Goal: Information Seeking & Learning: Learn about a topic

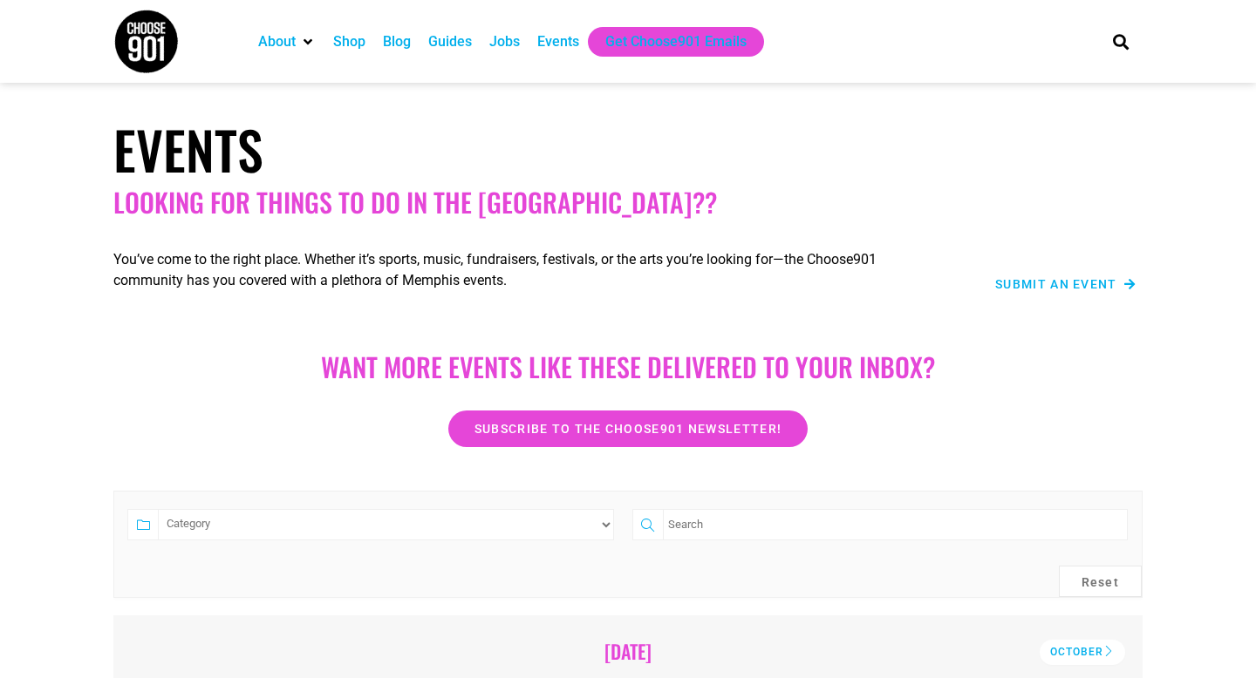
click at [561, 35] on div "Events" at bounding box center [558, 41] width 42 height 21
click at [569, 40] on div "Events" at bounding box center [558, 41] width 42 height 21
click at [540, 46] on div "Events" at bounding box center [557, 42] width 59 height 30
click at [559, 49] on div "Events" at bounding box center [558, 41] width 42 height 21
click at [454, 50] on div "Guides" at bounding box center [450, 41] width 44 height 21
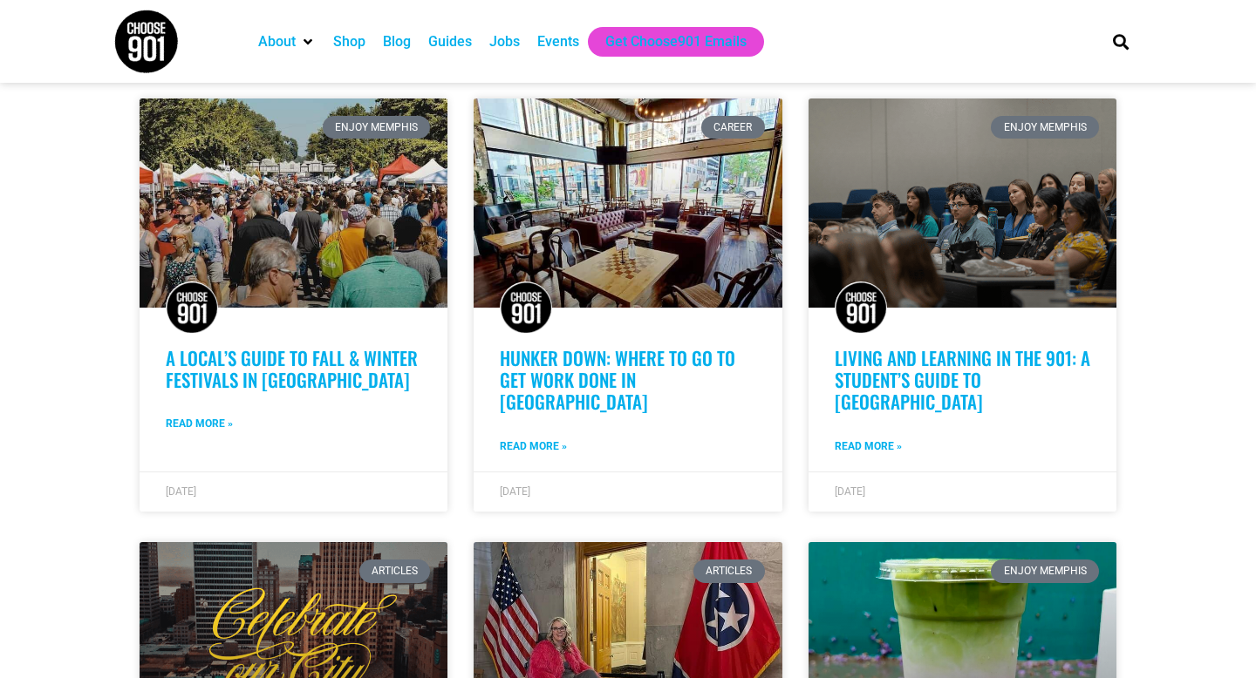
scroll to position [450, 0]
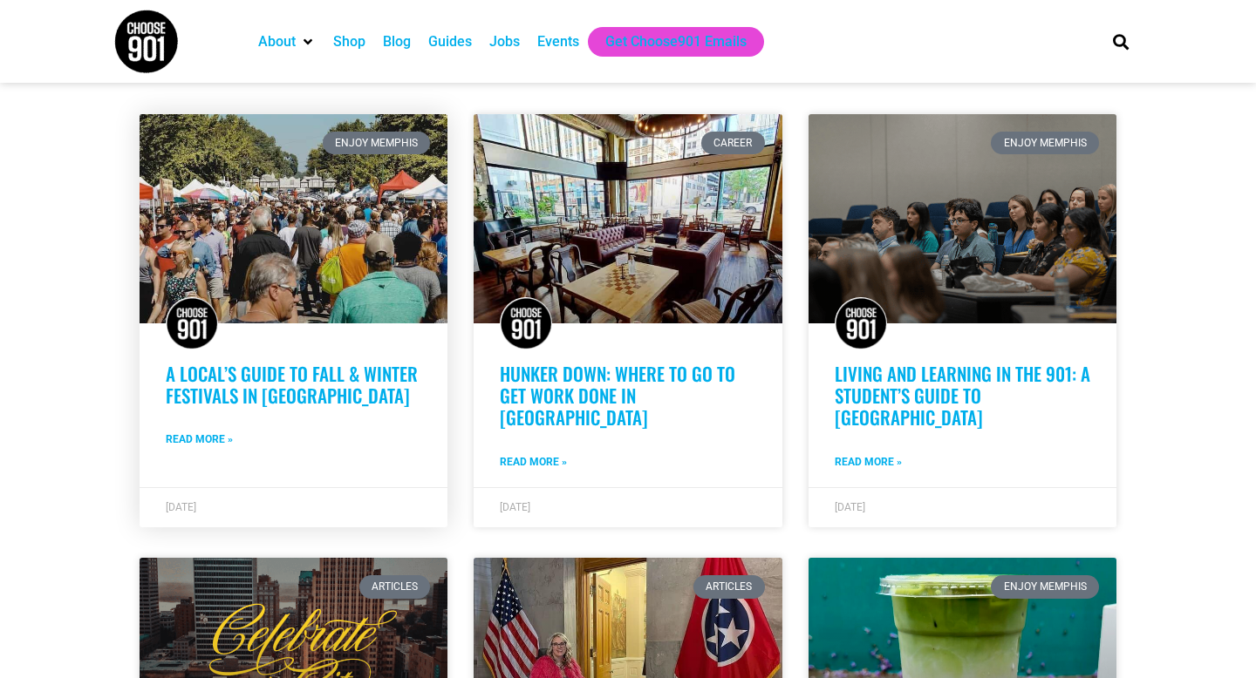
click at [361, 384] on link "A Local’s Guide to Fall & Winter Festivals in [GEOGRAPHIC_DATA]" at bounding box center [292, 384] width 252 height 49
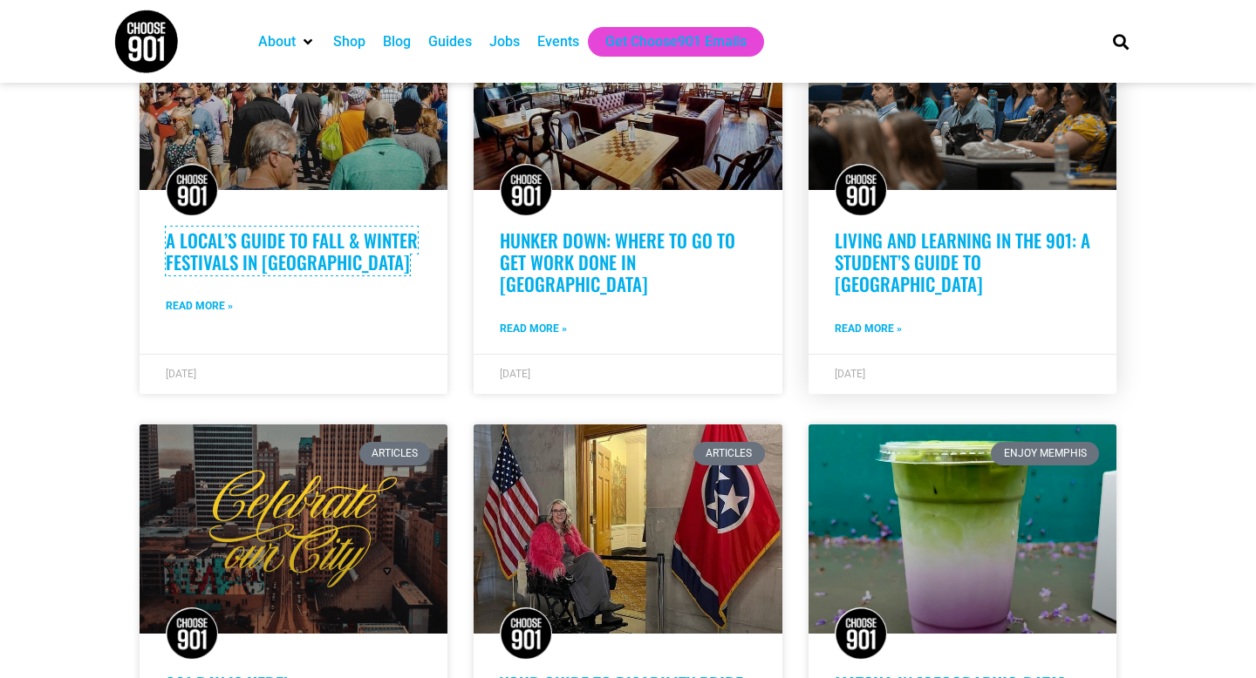
scroll to position [501, 0]
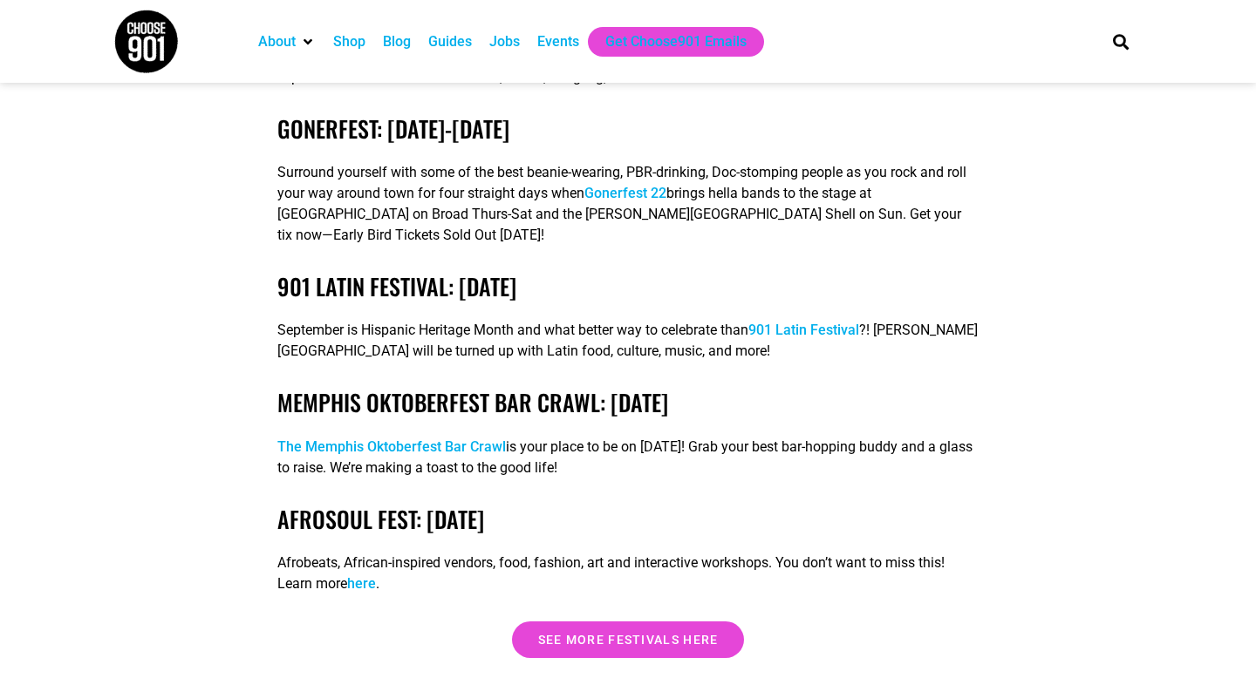
scroll to position [2931, 0]
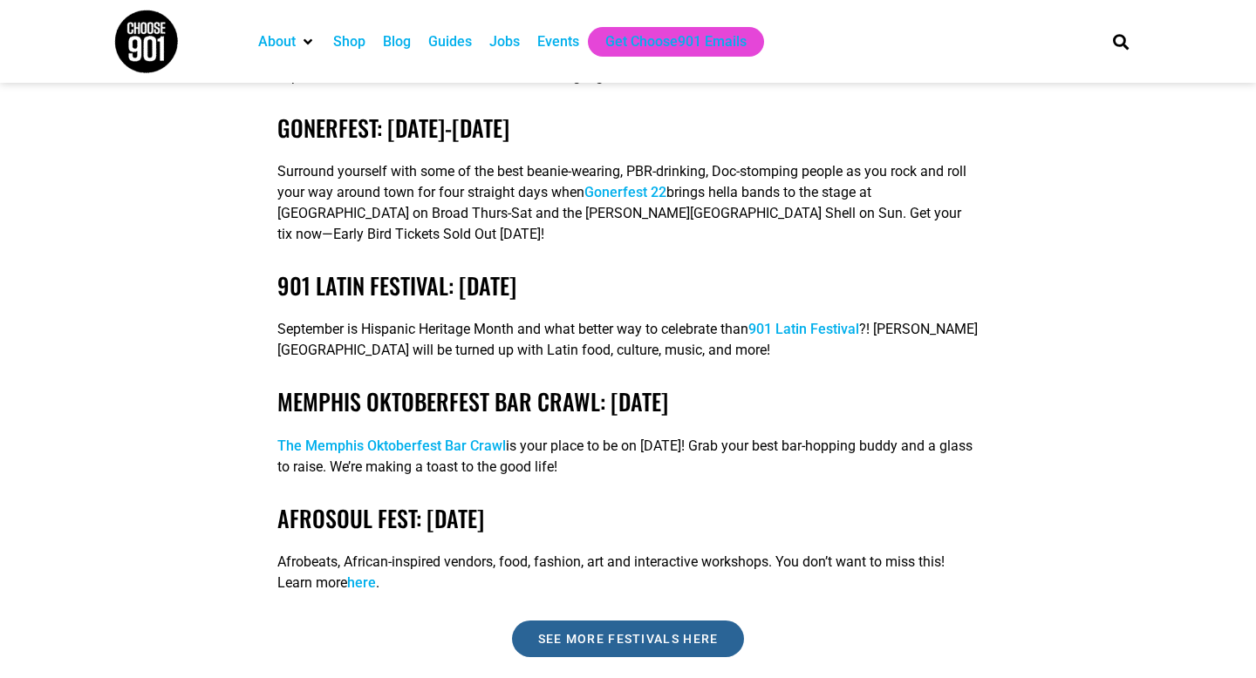
click at [651, 633] on span "See more festivals here" at bounding box center [628, 639] width 181 height 12
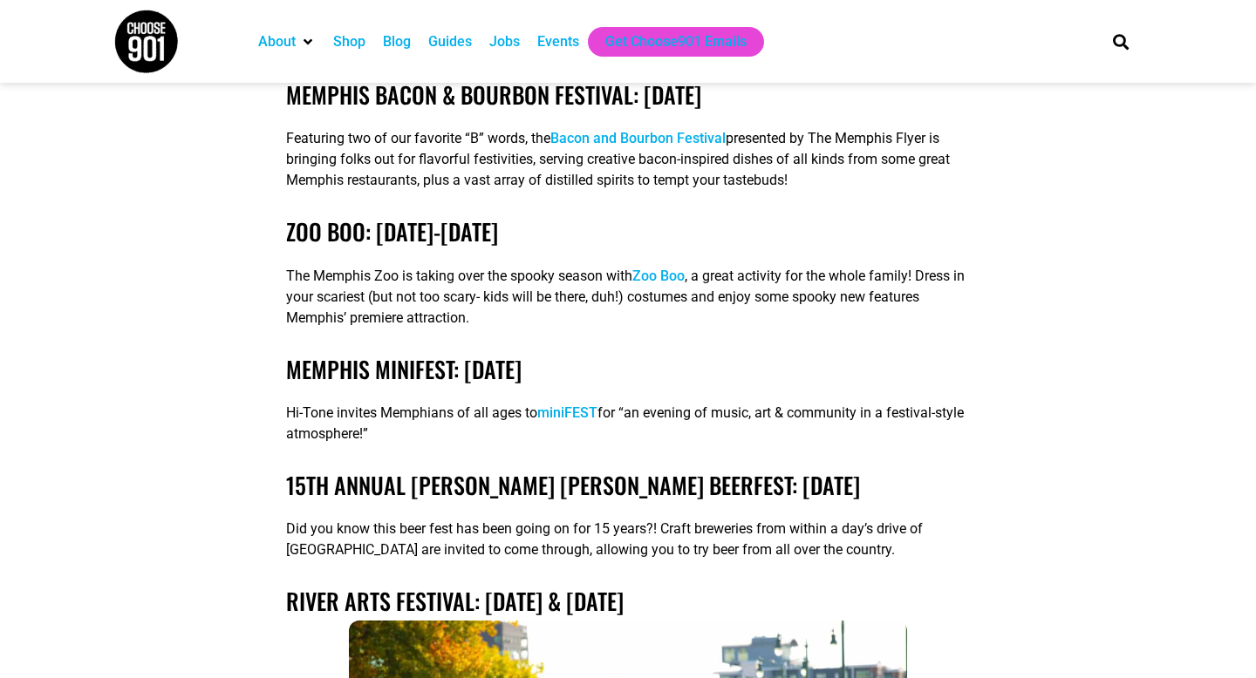
scroll to position [4115, 0]
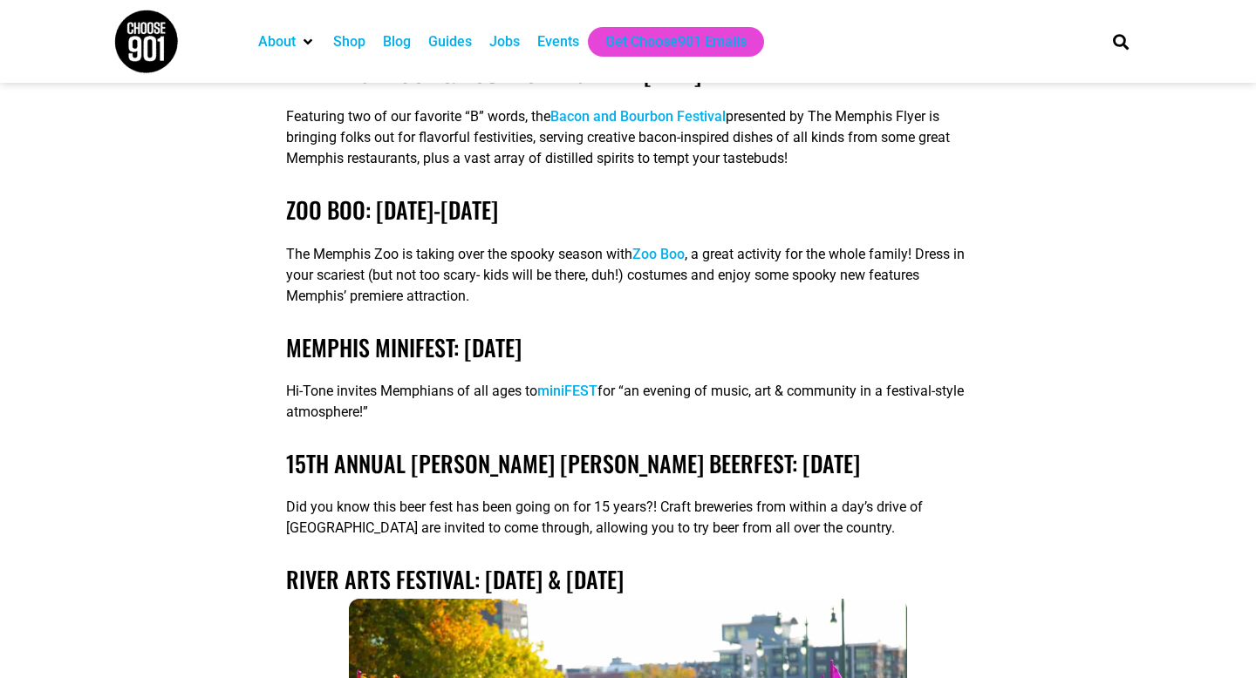
click at [573, 383] on link "miniFEST" at bounding box center [567, 391] width 60 height 17
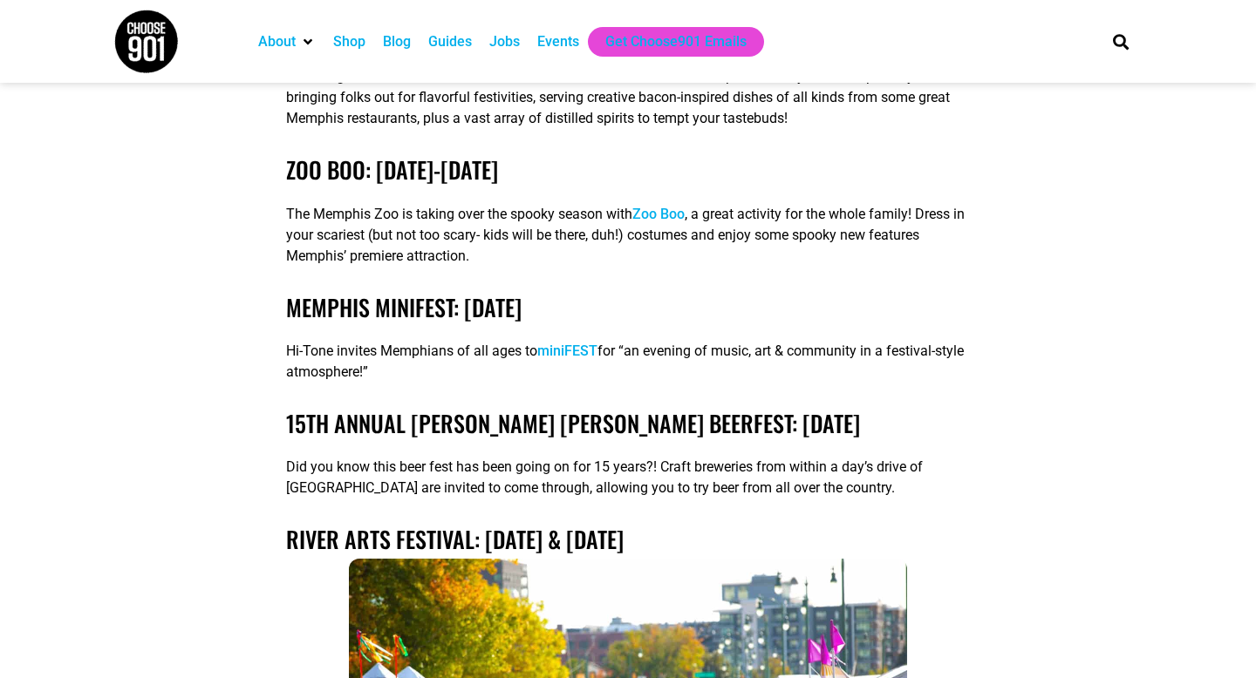
scroll to position [4156, 0]
click at [327, 406] on link "15th Annual [PERSON_NAME] [PERSON_NAME] Beerfest: [DATE]" at bounding box center [573, 423] width 574 height 34
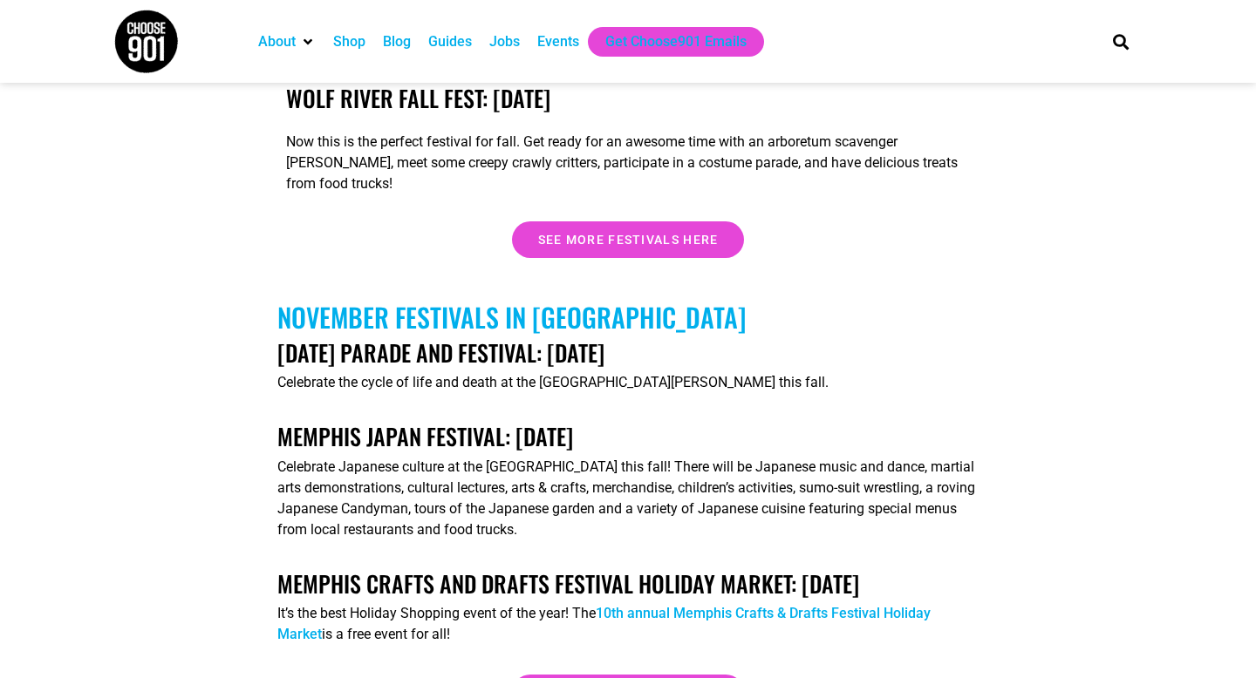
scroll to position [5357, 0]
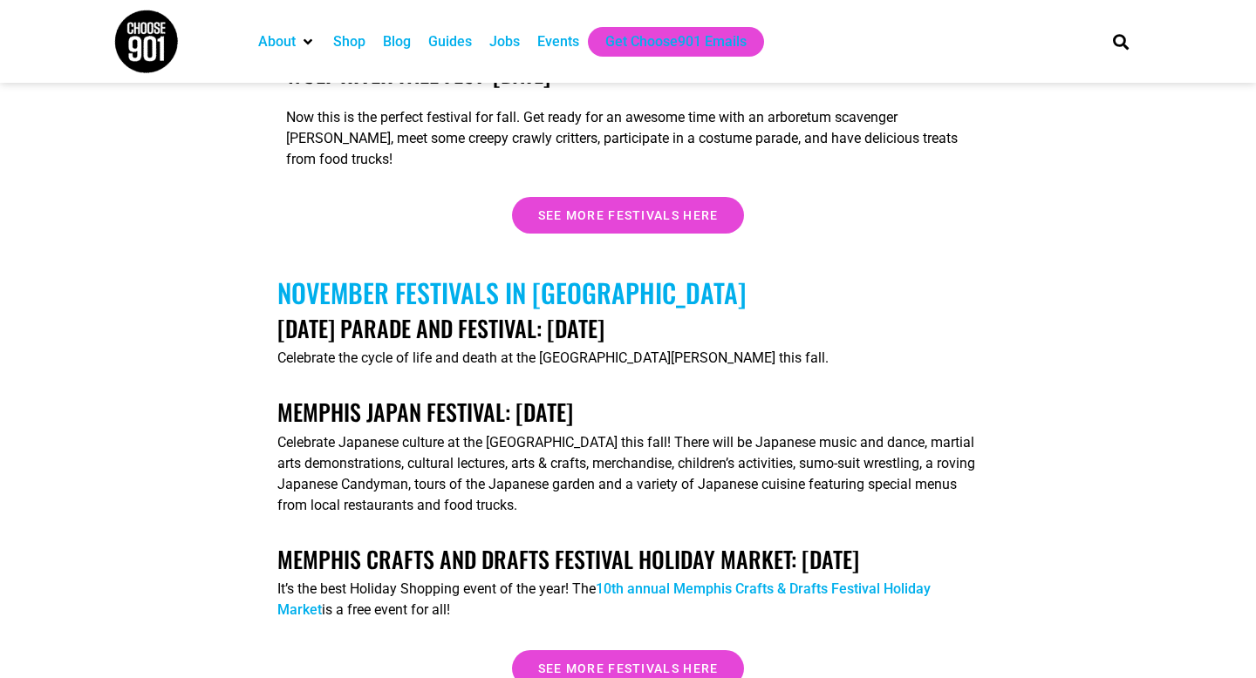
click at [390, 433] on div "Celebrate Japanese culture at the [GEOGRAPHIC_DATA] this fall! There will be Ja…" at bounding box center [627, 475] width 701 height 84
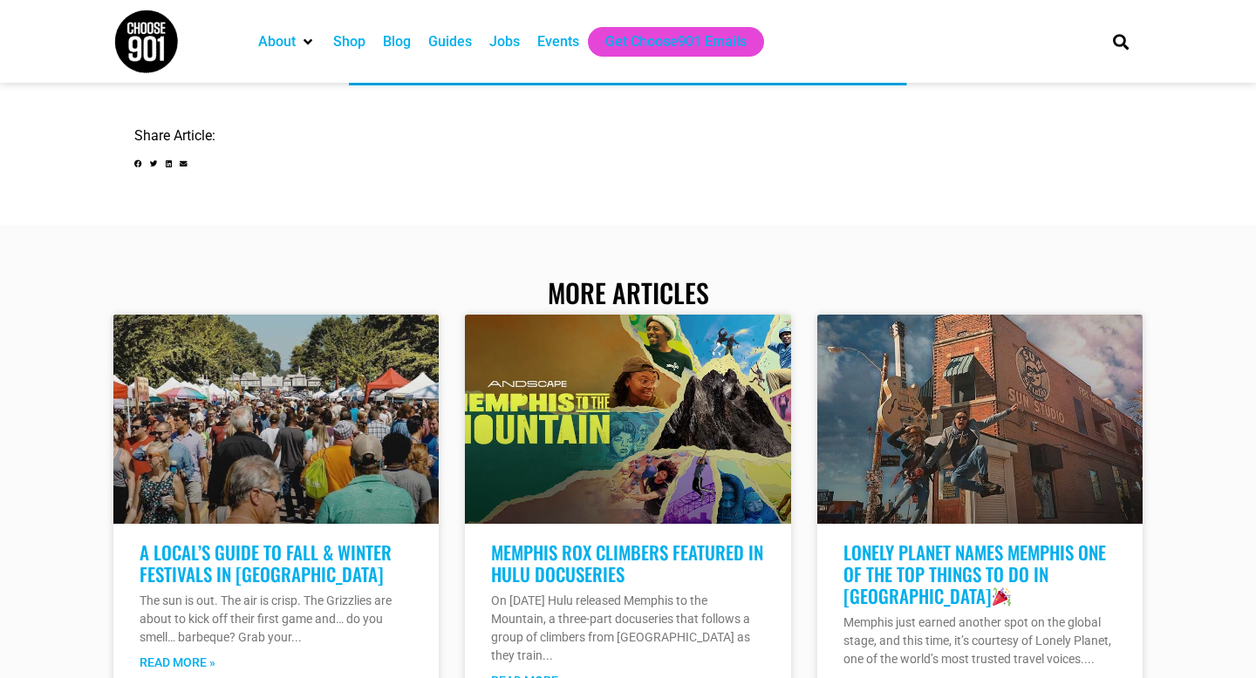
scroll to position [6423, 0]
